Goal: Task Accomplishment & Management: Use online tool/utility

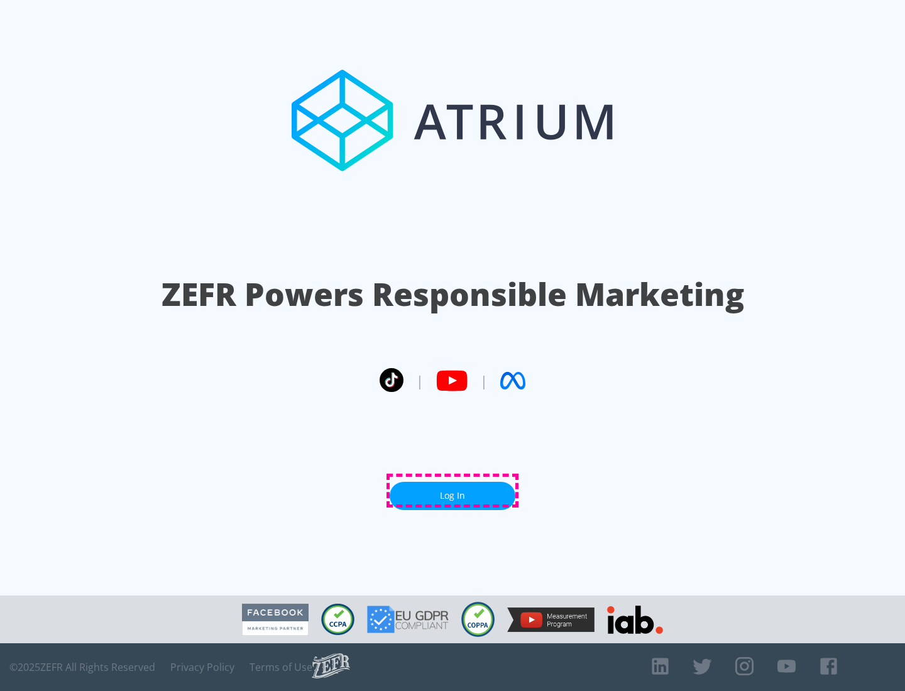
click at [452, 491] on link "Log In" at bounding box center [453, 496] width 126 height 28
